Goal: Navigation & Orientation: Understand site structure

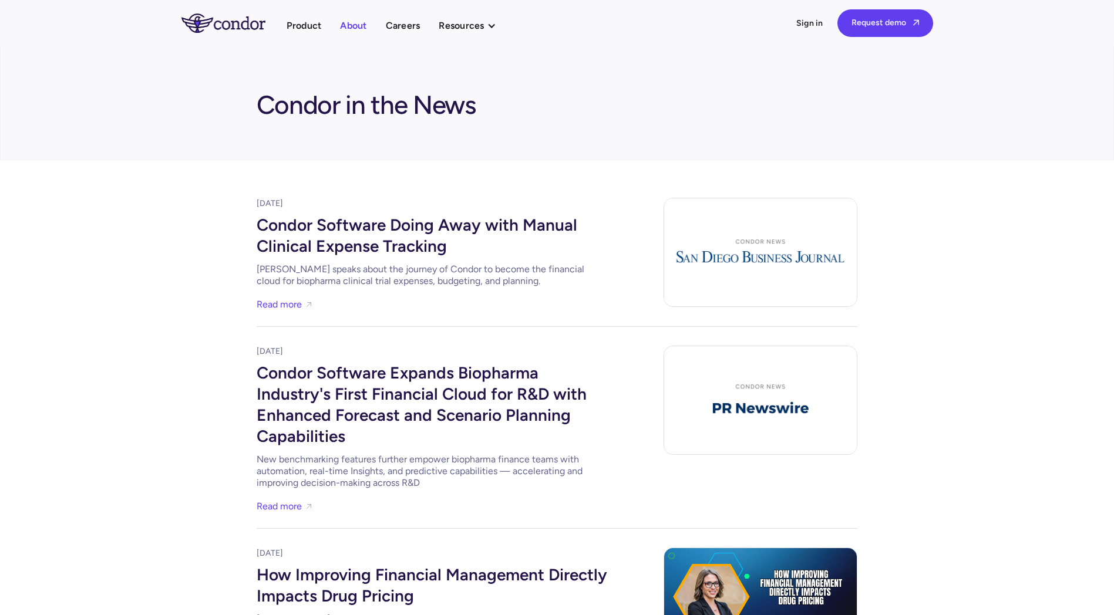
click at [348, 26] on link "About" at bounding box center [353, 26] width 26 height 16
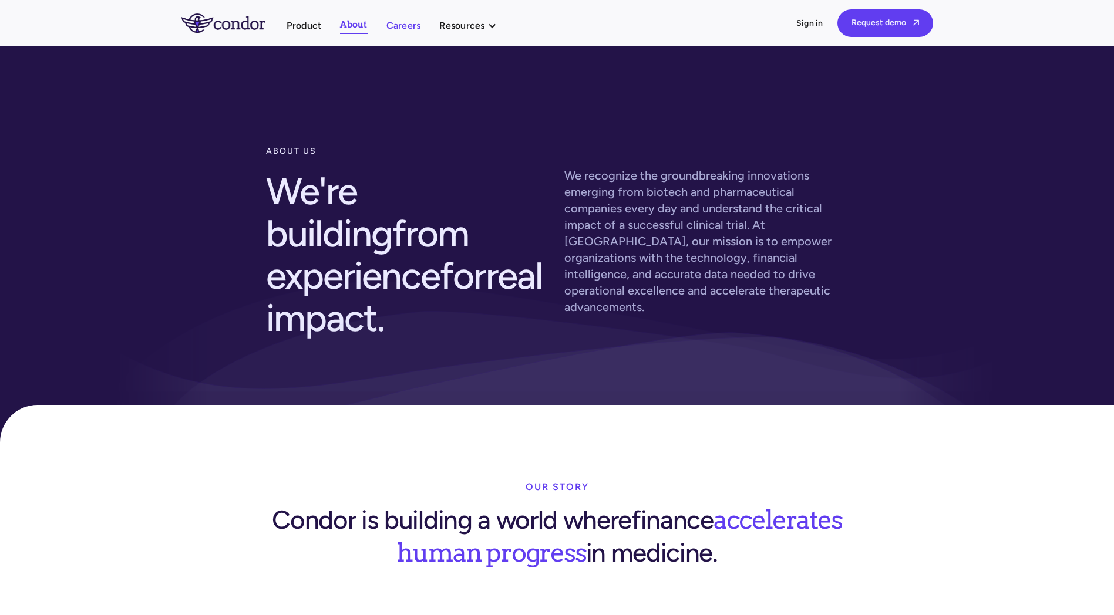
click at [405, 29] on link "Careers" at bounding box center [403, 26] width 35 height 16
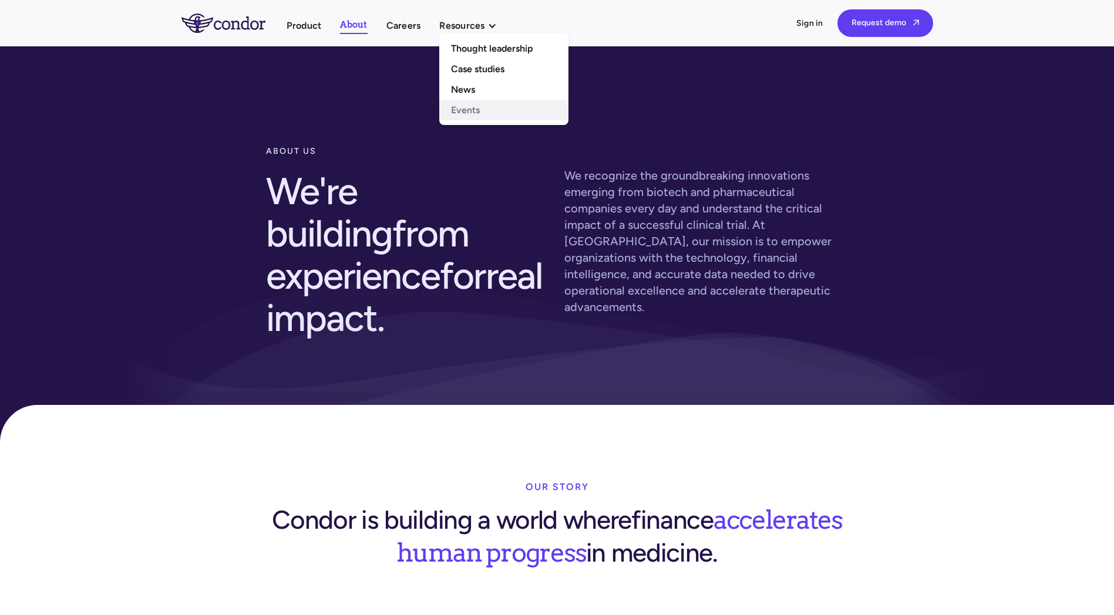
click at [471, 103] on link "Events" at bounding box center [503, 110] width 129 height 21
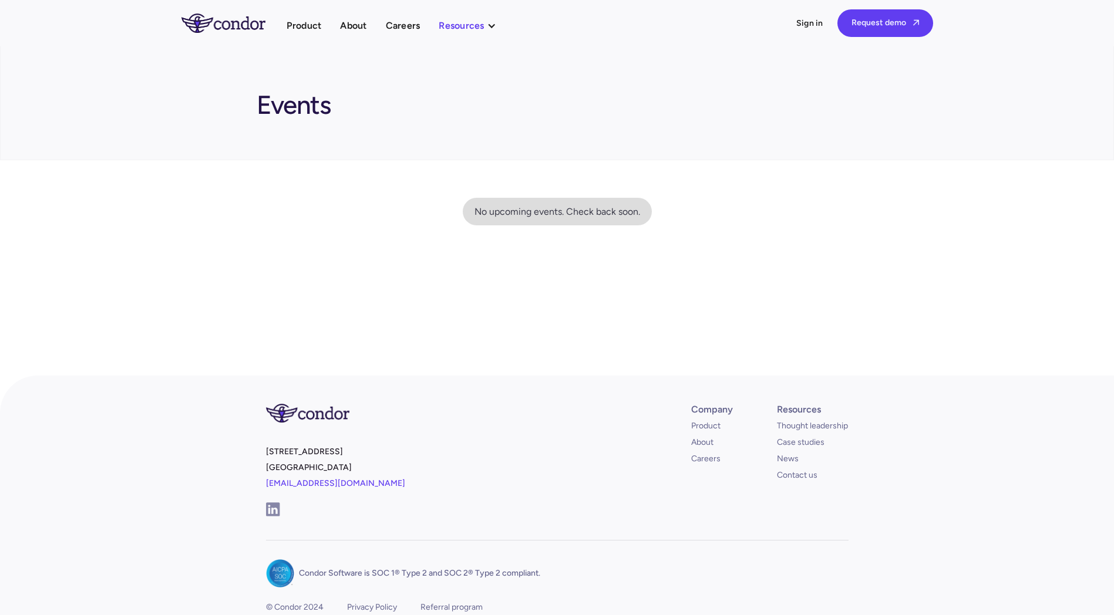
click at [479, 27] on div "Resources" at bounding box center [461, 26] width 45 height 16
click at [477, 60] on link "Case studies" at bounding box center [503, 69] width 129 height 21
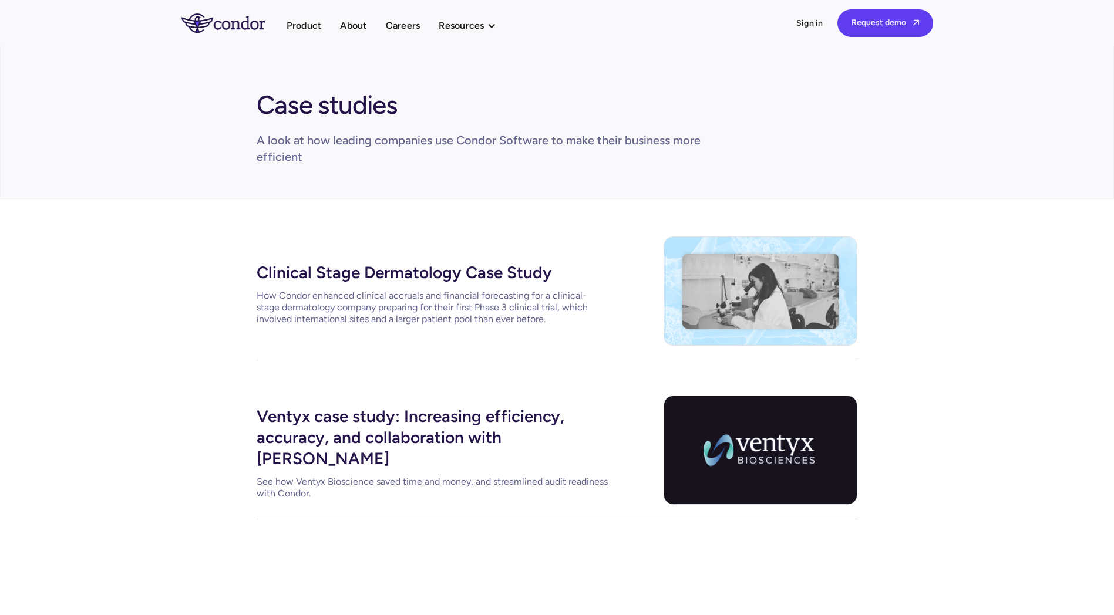
click at [484, 23] on div "Resources" at bounding box center [461, 26] width 45 height 16
drag, startPoint x: 481, startPoint y: 37, endPoint x: 481, endPoint y: 43, distance: 6.5
click at [481, 40] on nav "Thought leadership Case studies News Events" at bounding box center [503, 79] width 129 height 92
click at [481, 43] on link "Thought leadership" at bounding box center [503, 48] width 129 height 21
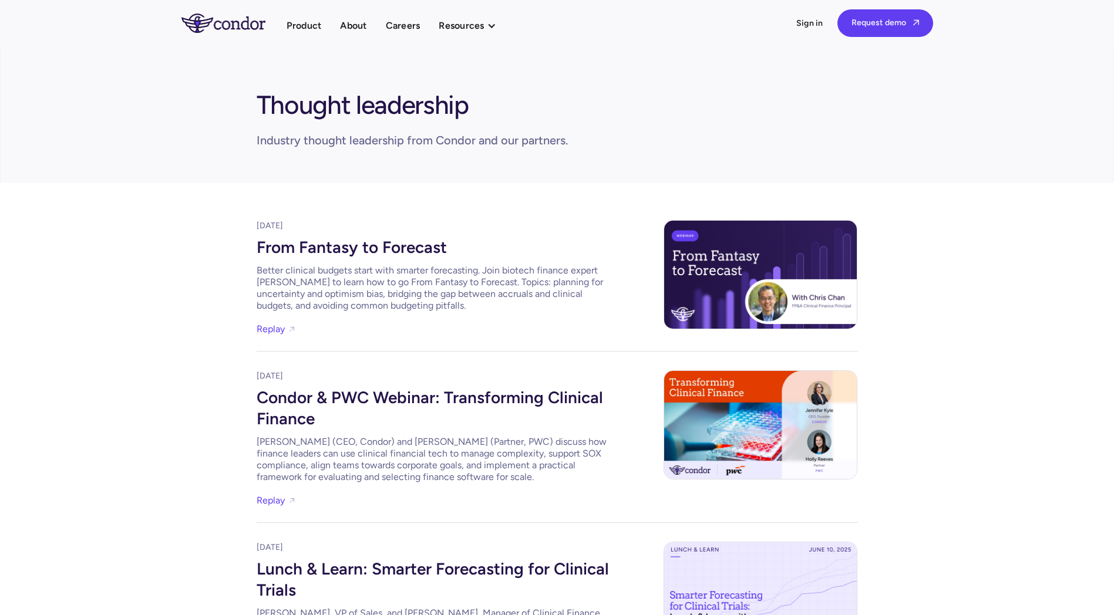
click at [312, 34] on div "Product About Careers Resources Thought leadership Case studies News Events Pro…" at bounding box center [557, 23] width 752 height 28
